Goal: Transaction & Acquisition: Purchase product/service

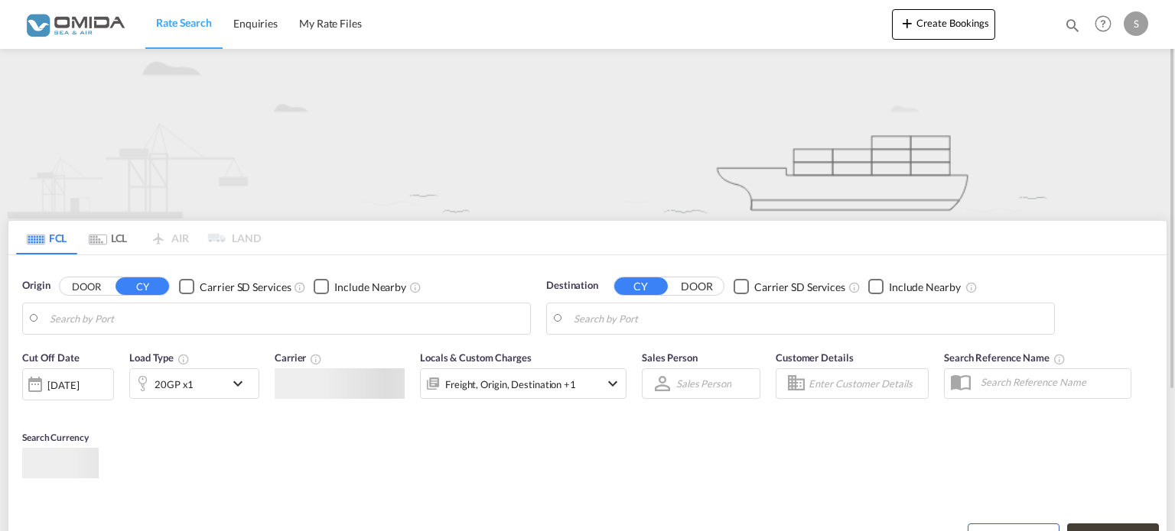
type input "Izmir, TRIZM"
type input "Gdansk, PLGDN"
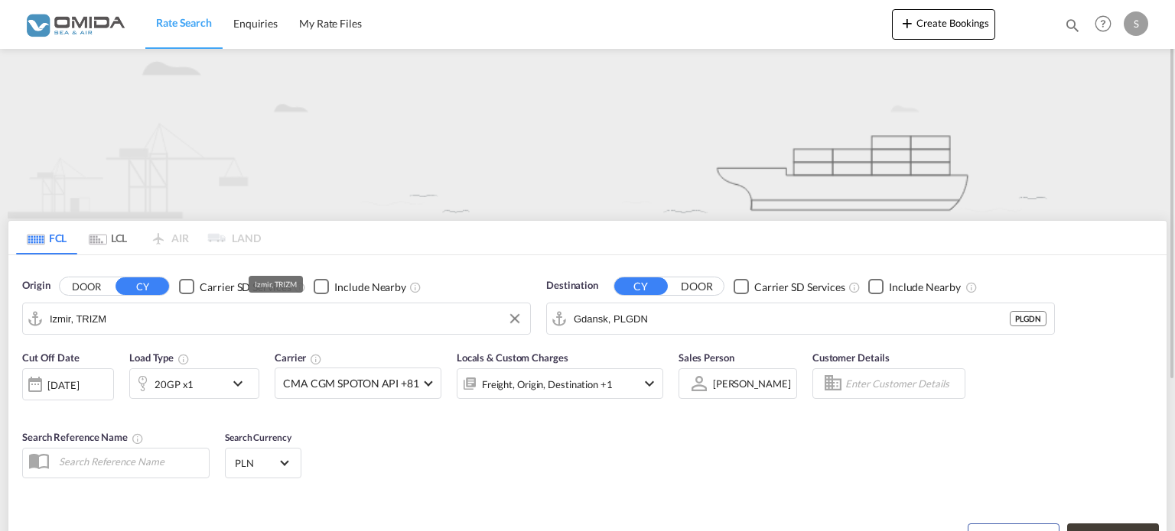
click at [186, 315] on input "Izmir, TRIZM" at bounding box center [286, 318] width 473 height 23
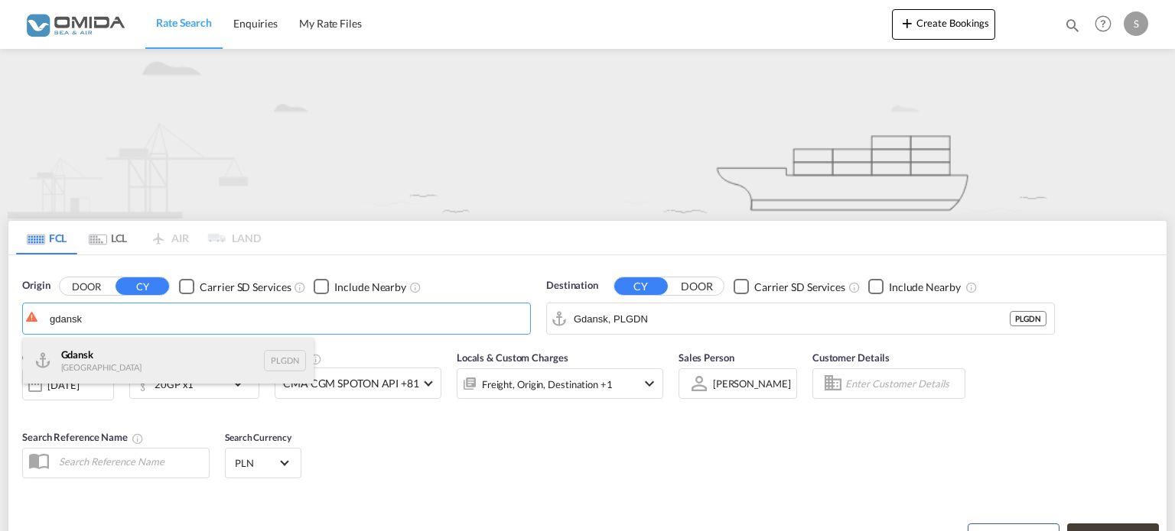
click at [102, 356] on div "Gdansk [GEOGRAPHIC_DATA] PLGDN" at bounding box center [168, 361] width 291 height 46
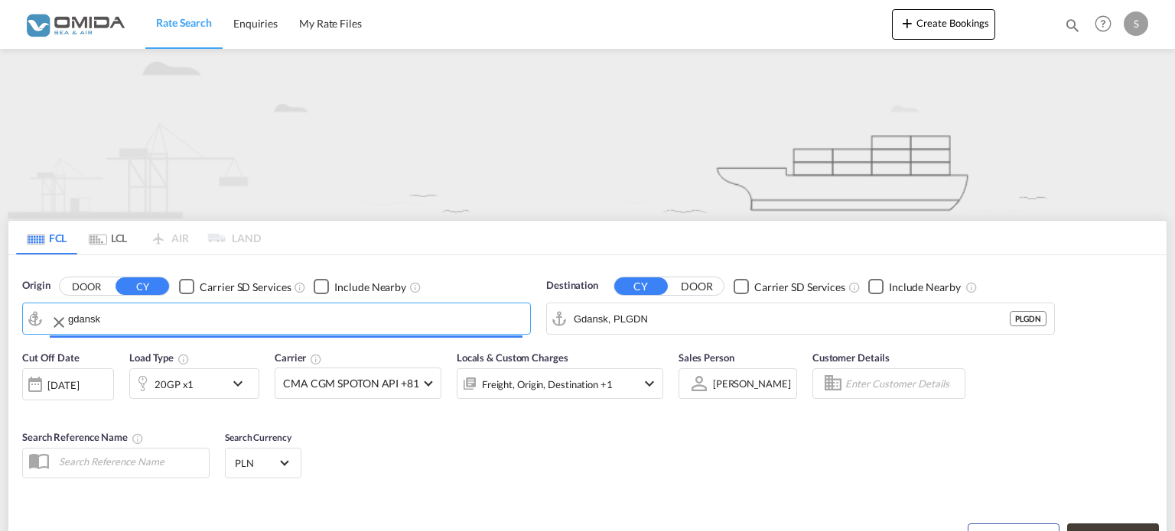
type input "Gdansk, PLGDN"
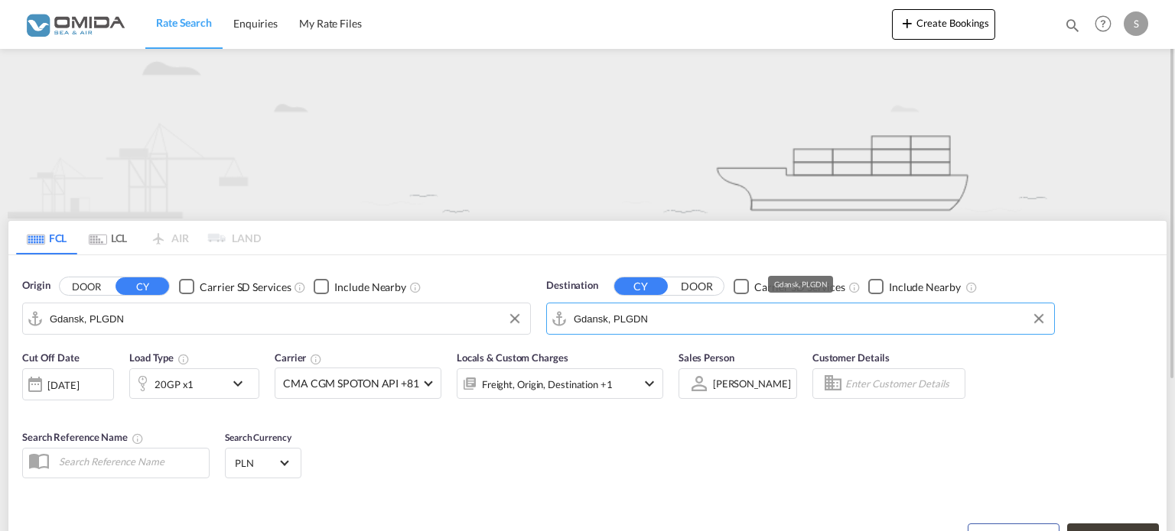
click at [610, 317] on input "Gdansk, PLGDN" at bounding box center [810, 318] width 473 height 23
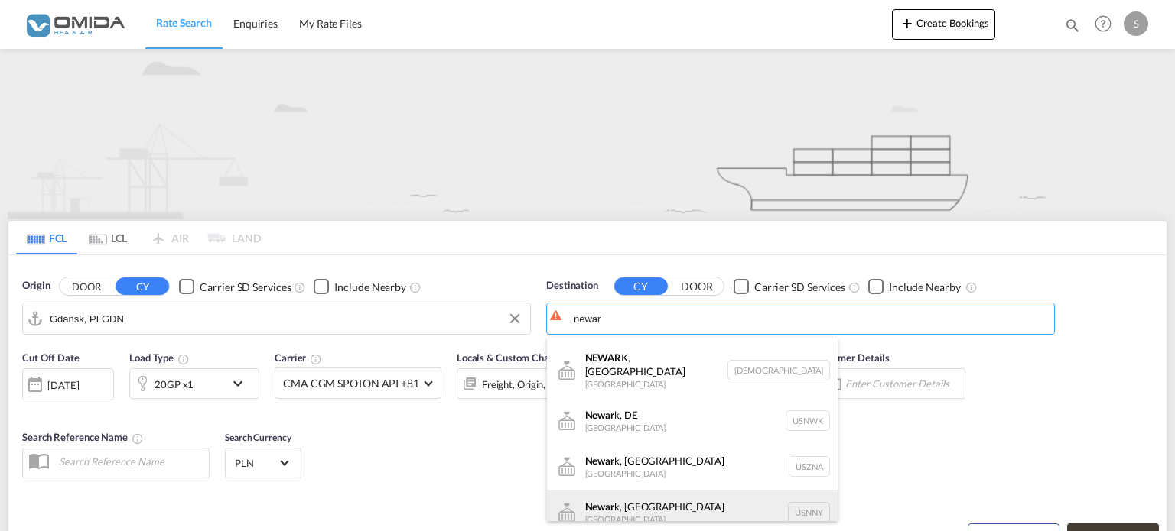
scroll to position [76, 0]
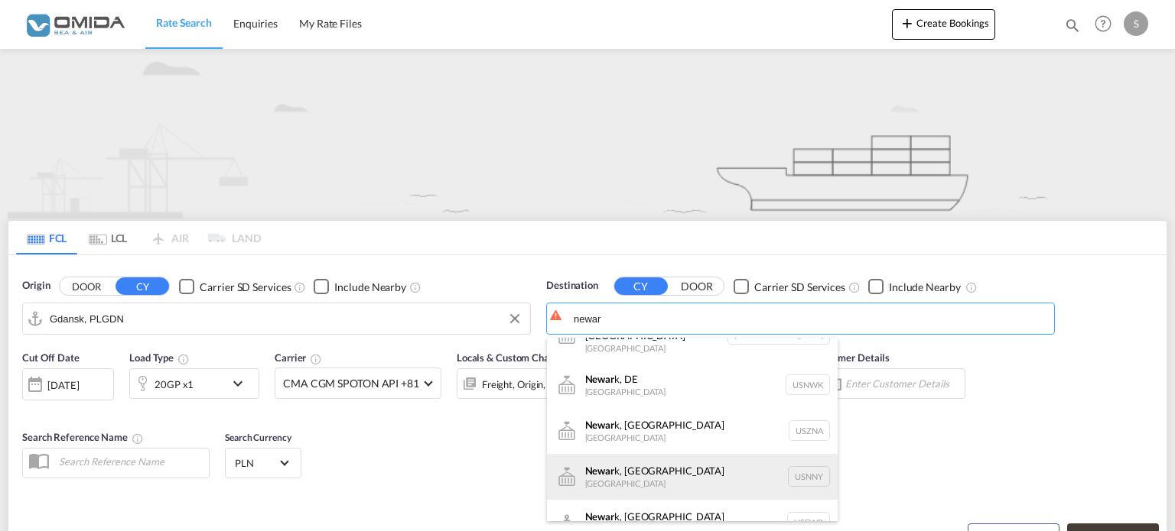
click at [604, 465] on div "Newar k, [GEOGRAPHIC_DATA] [GEOGRAPHIC_DATA] [GEOGRAPHIC_DATA]" at bounding box center [692, 477] width 291 height 46
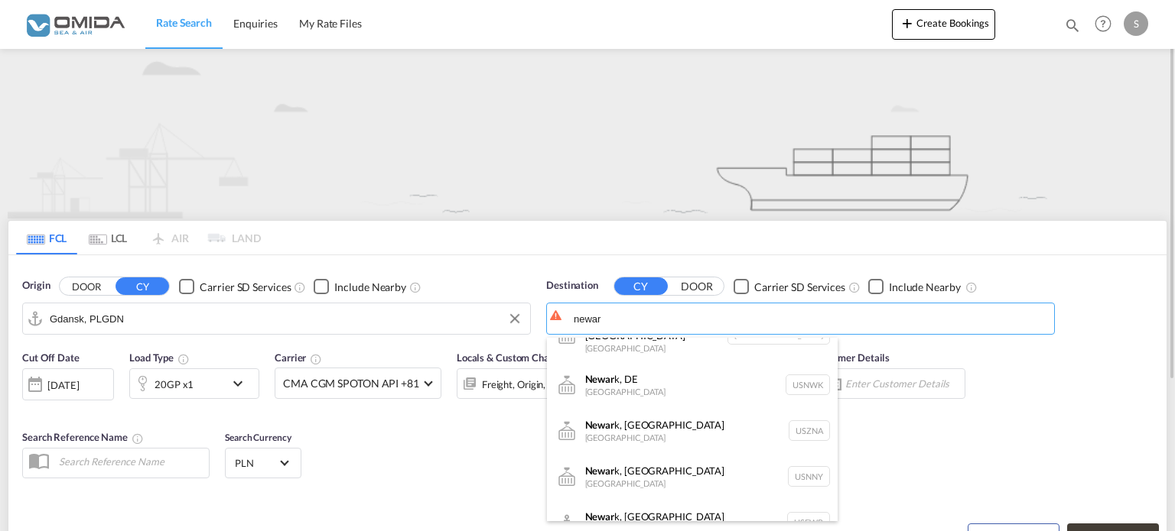
type input "[GEOGRAPHIC_DATA], [GEOGRAPHIC_DATA], [GEOGRAPHIC_DATA]"
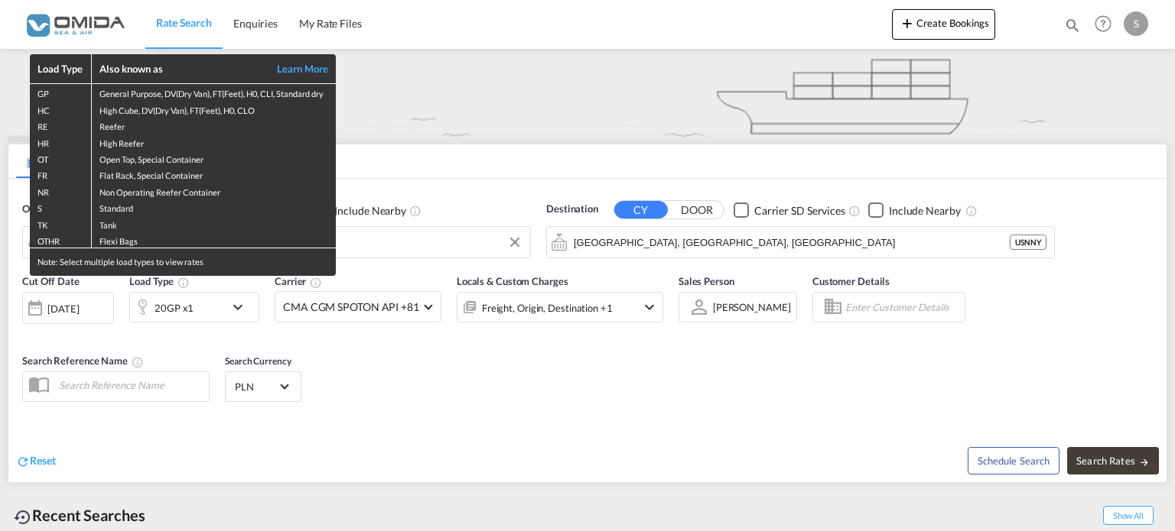
click at [239, 308] on div "Load Type Also known as Learn More GP General Purpose, DV(Dry Van), FT(Feet), H…" at bounding box center [587, 265] width 1175 height 531
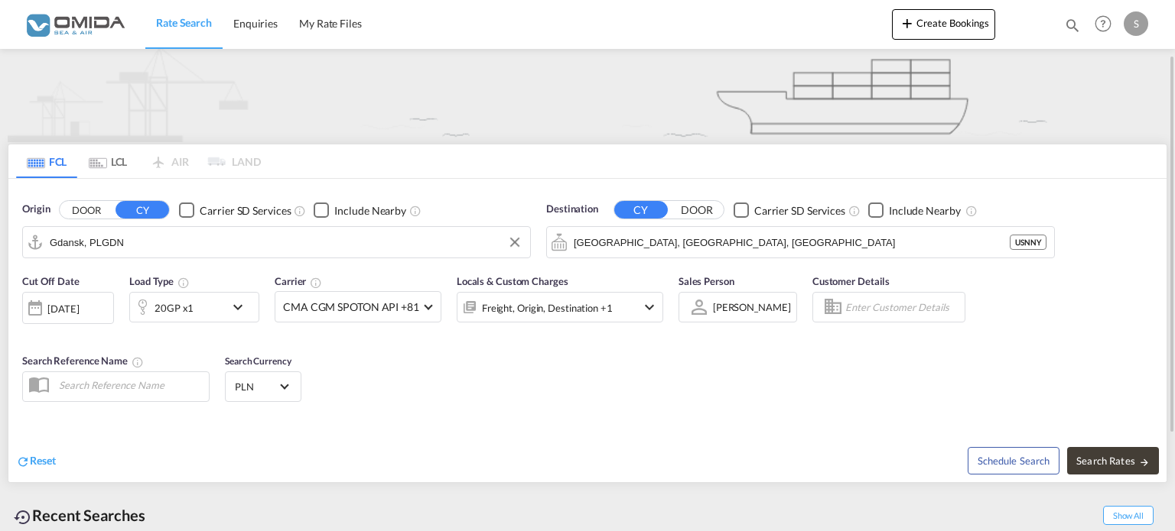
click at [239, 308] on md-icon "icon-chevron-down" at bounding box center [242, 307] width 26 height 18
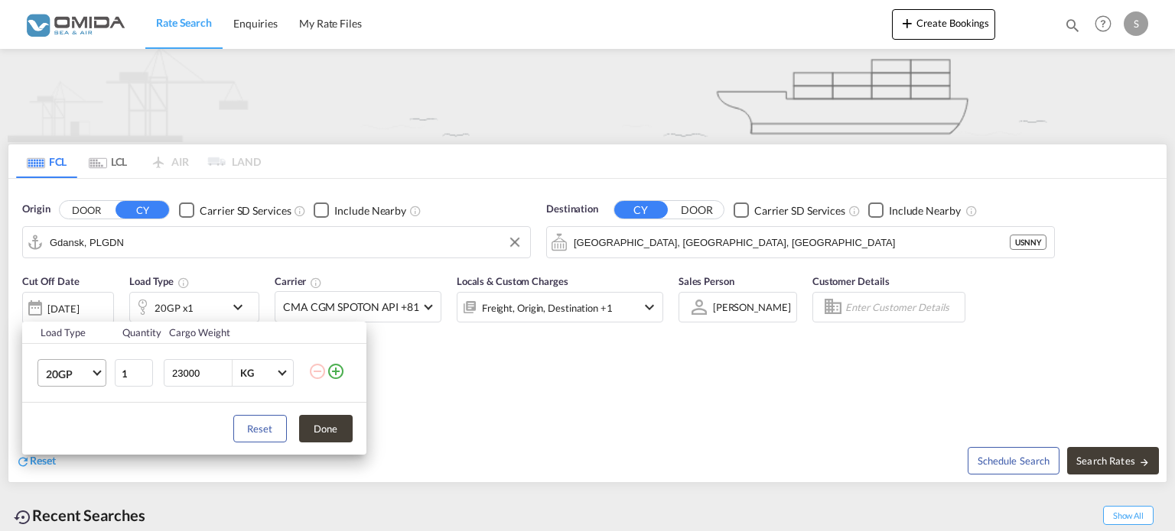
click at [93, 378] on md-select-value "20GP" at bounding box center [74, 373] width 61 height 26
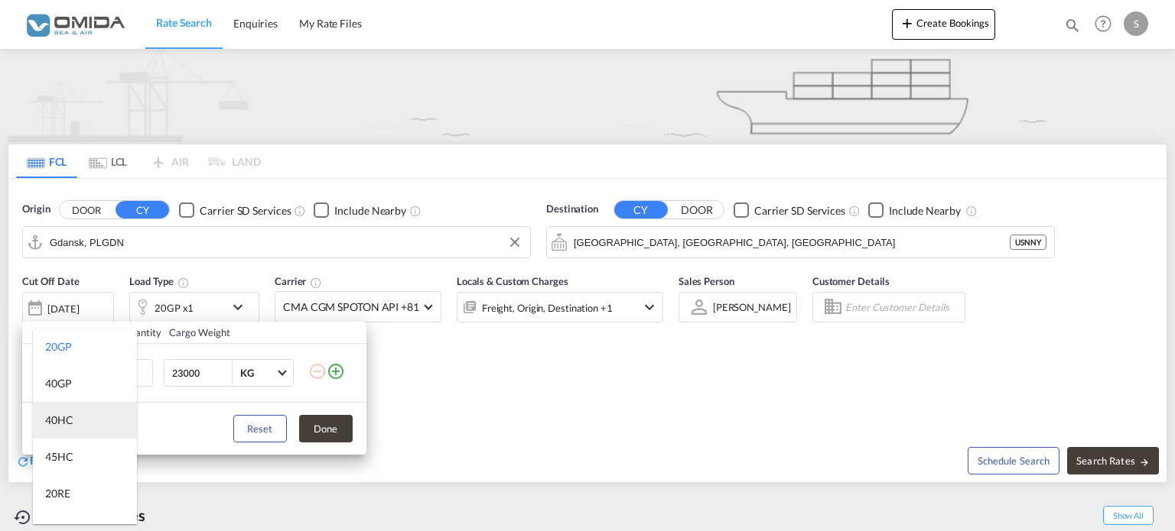
click at [84, 417] on md-option "40HC" at bounding box center [85, 420] width 104 height 37
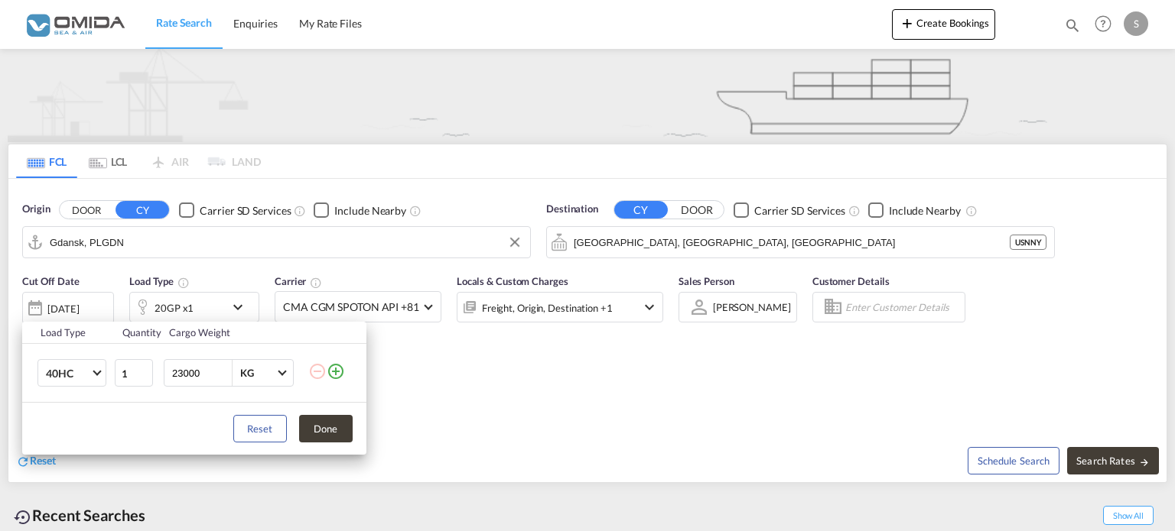
drag, startPoint x: 184, startPoint y: 375, endPoint x: 184, endPoint y: 390, distance: 14.5
click at [184, 378] on input "23000" at bounding box center [201, 373] width 61 height 26
drag, startPoint x: 197, startPoint y: 372, endPoint x: 97, endPoint y: 354, distance: 101.8
click at [114, 369] on tr "40HC 1 3700 KG KG" at bounding box center [194, 373] width 344 height 59
type input "10000"
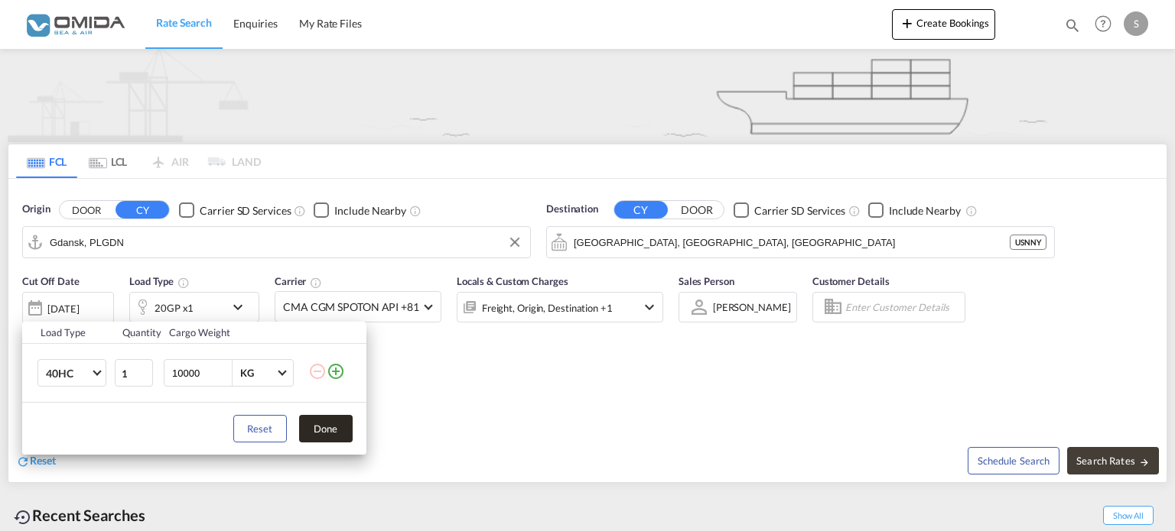
click at [330, 431] on button "Done" at bounding box center [326, 429] width 54 height 28
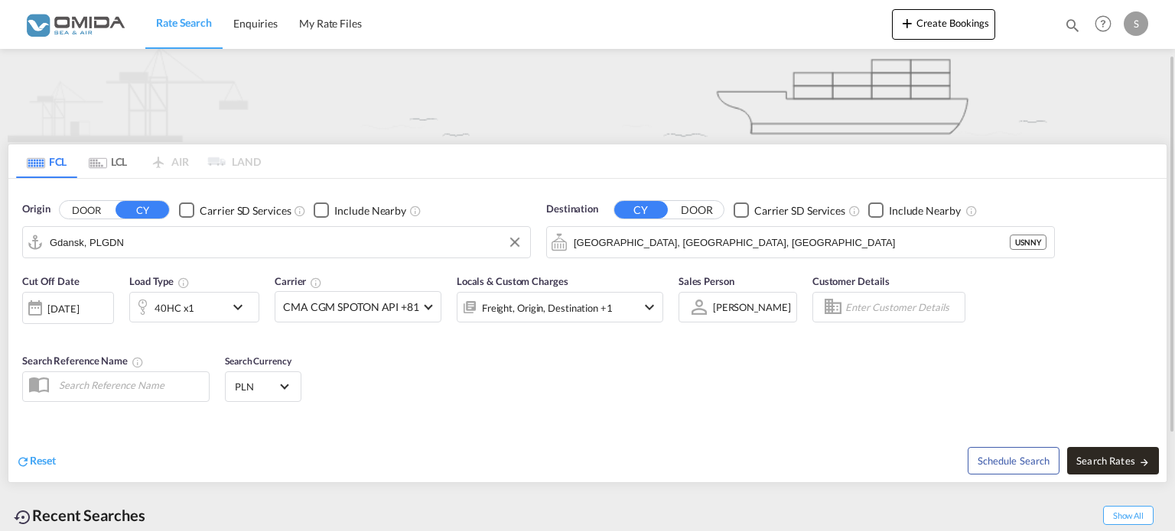
click at [1152, 470] on button "Search Rates" at bounding box center [1113, 461] width 92 height 28
type input "PLGDN to USNNY / [DATE]"
